Goal: Find specific page/section: Find specific page/section

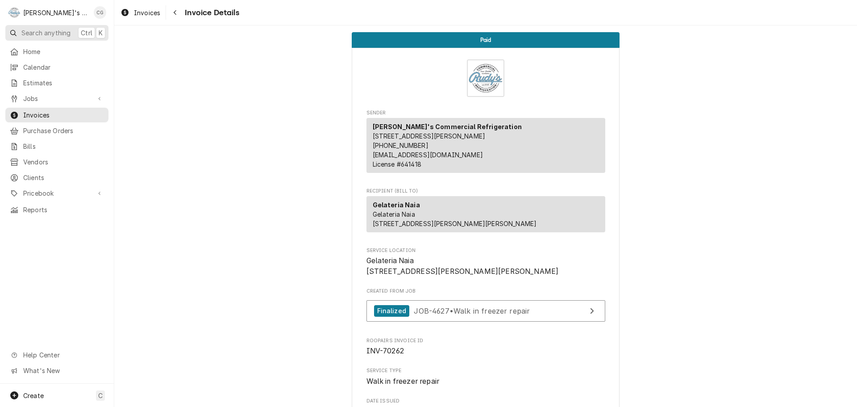
click at [49, 35] on span "Search anything" at bounding box center [45, 32] width 49 height 9
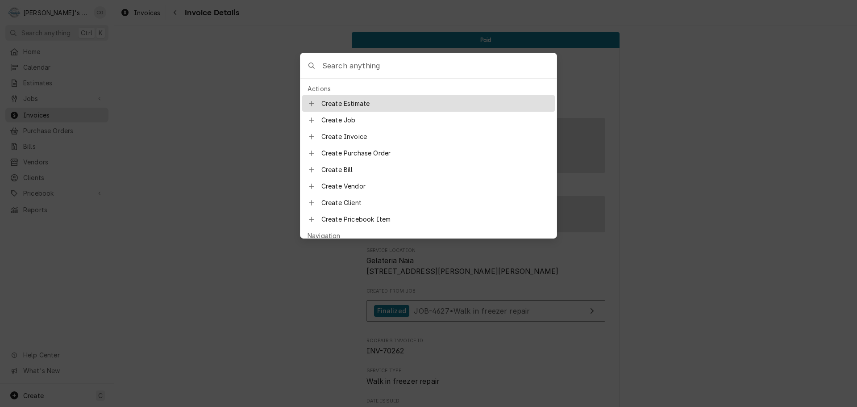
click at [363, 63] on input "Global Command Menu" at bounding box center [439, 65] width 234 height 25
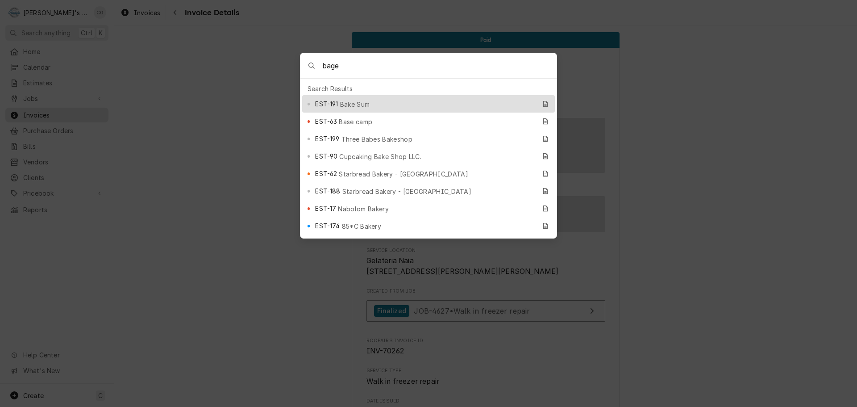
type input "bagel"
drag, startPoint x: 378, startPoint y: 67, endPoint x: 306, endPoint y: 70, distance: 71.9
click at [306, 70] on div "bagel" at bounding box center [429, 65] width 256 height 25
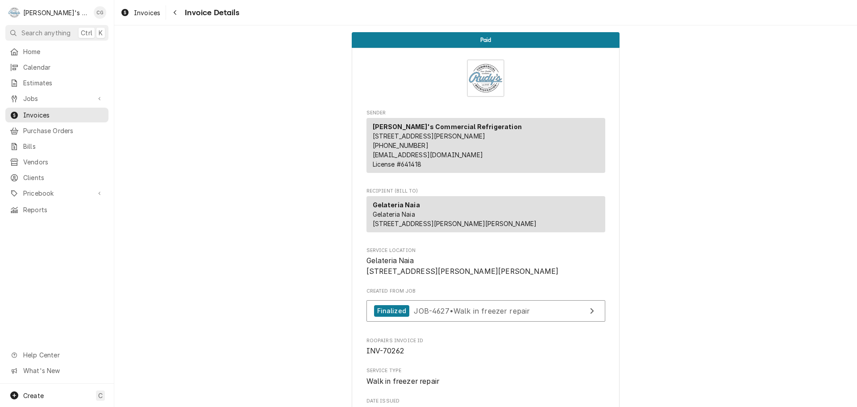
click at [139, 151] on body "R Rudy's Commercial Refrigeration CG Search anything Ctrl K Home Calendar Estim…" at bounding box center [428, 203] width 857 height 407
click at [67, 51] on span "Home" at bounding box center [63, 51] width 81 height 9
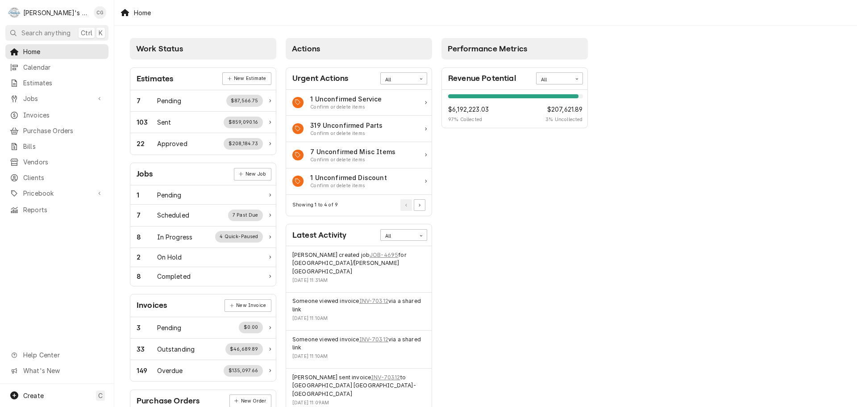
click at [579, 178] on div "Performance Metrics Revenue Potential All 97% $6,192,223.03 97 % Collected $207…" at bounding box center [515, 323] width 156 height 580
drag, startPoint x: 64, startPoint y: 25, endPoint x: 64, endPoint y: 32, distance: 7.6
click at [64, 30] on nav "R Rudy's Commercial Refrigeration CG Search anything Ctrl K Home Calendar Estim…" at bounding box center [57, 203] width 114 height 407
click at [64, 33] on span "Search anything" at bounding box center [45, 32] width 49 height 9
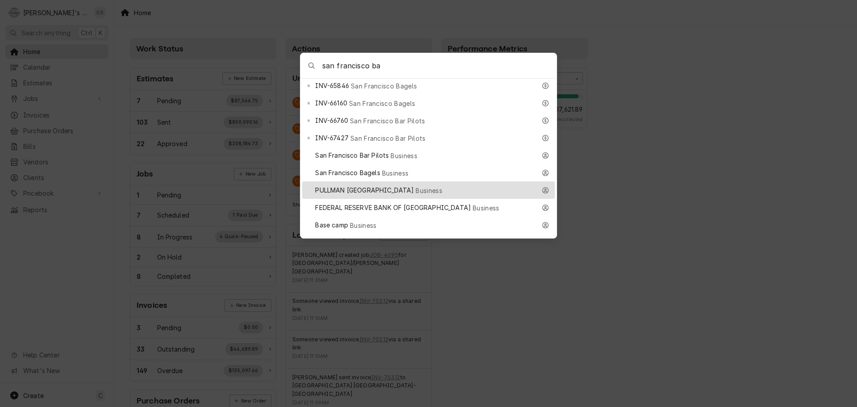
scroll to position [670, 0]
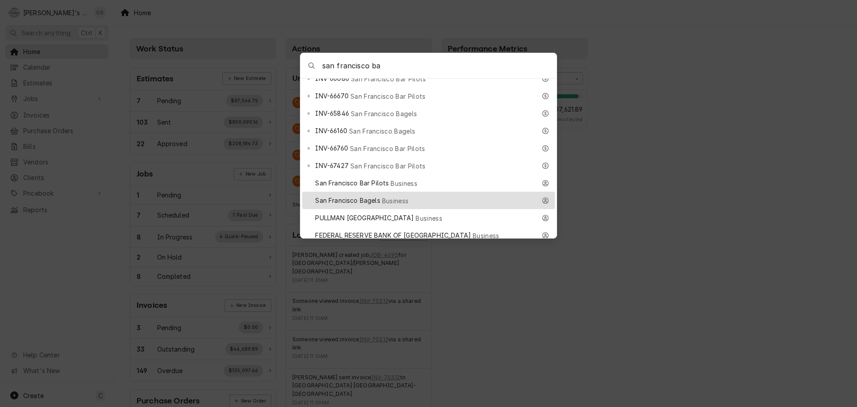
type input "san francisco ba"
click at [395, 192] on div "San Francisco Bagels Business" at bounding box center [428, 200] width 253 height 17
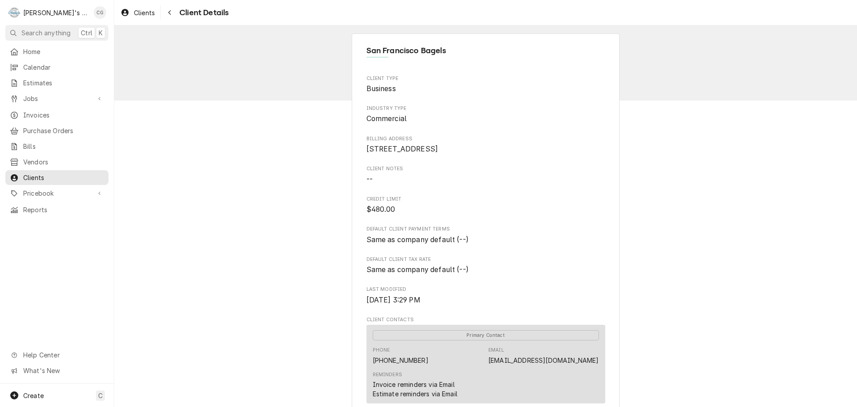
click at [787, 171] on div "[GEOGRAPHIC_DATA] Bagels Client Type Business Industry Type Commercial Billing …" at bounding box center [485, 334] width 743 height 619
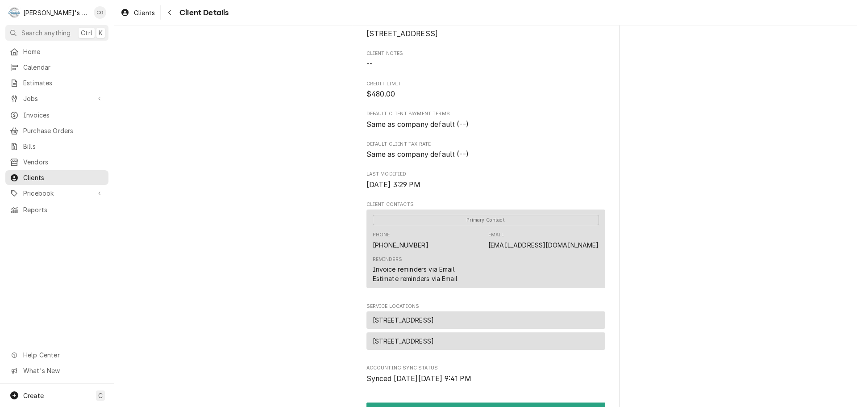
scroll to position [134, 0]
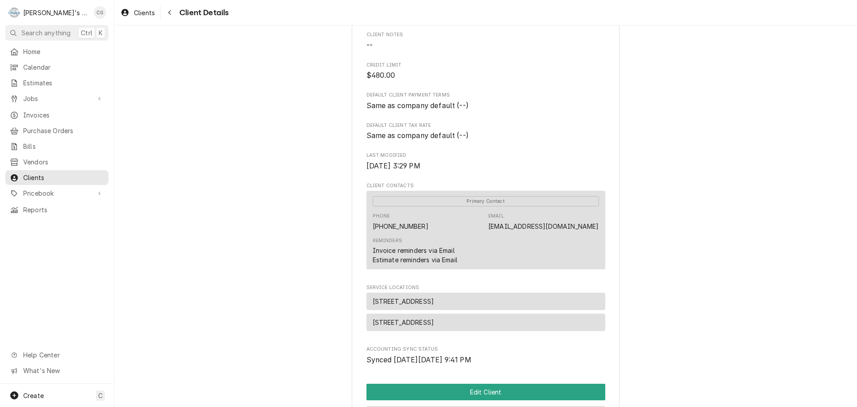
drag, startPoint x: 452, startPoint y: 310, endPoint x: 360, endPoint y: 306, distance: 91.6
click at [360, 306] on div "[GEOGRAPHIC_DATA] Bagels Client Type Business Industry Type Commercial Billing …" at bounding box center [486, 201] width 268 height 603
copy span "[STREET_ADDRESS]"
click at [64, 44] on link "Home" at bounding box center [56, 51] width 103 height 15
